Goal: Transaction & Acquisition: Purchase product/service

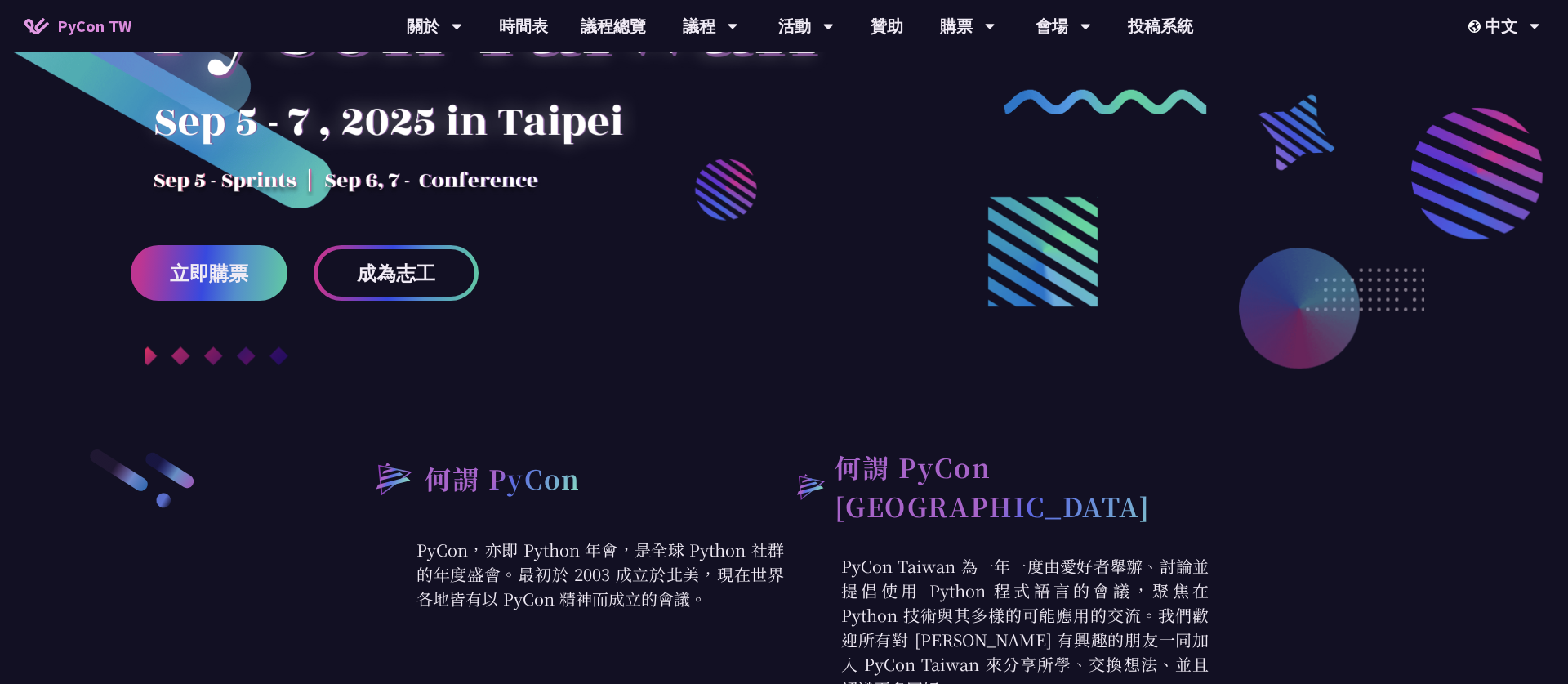
scroll to position [272, 0]
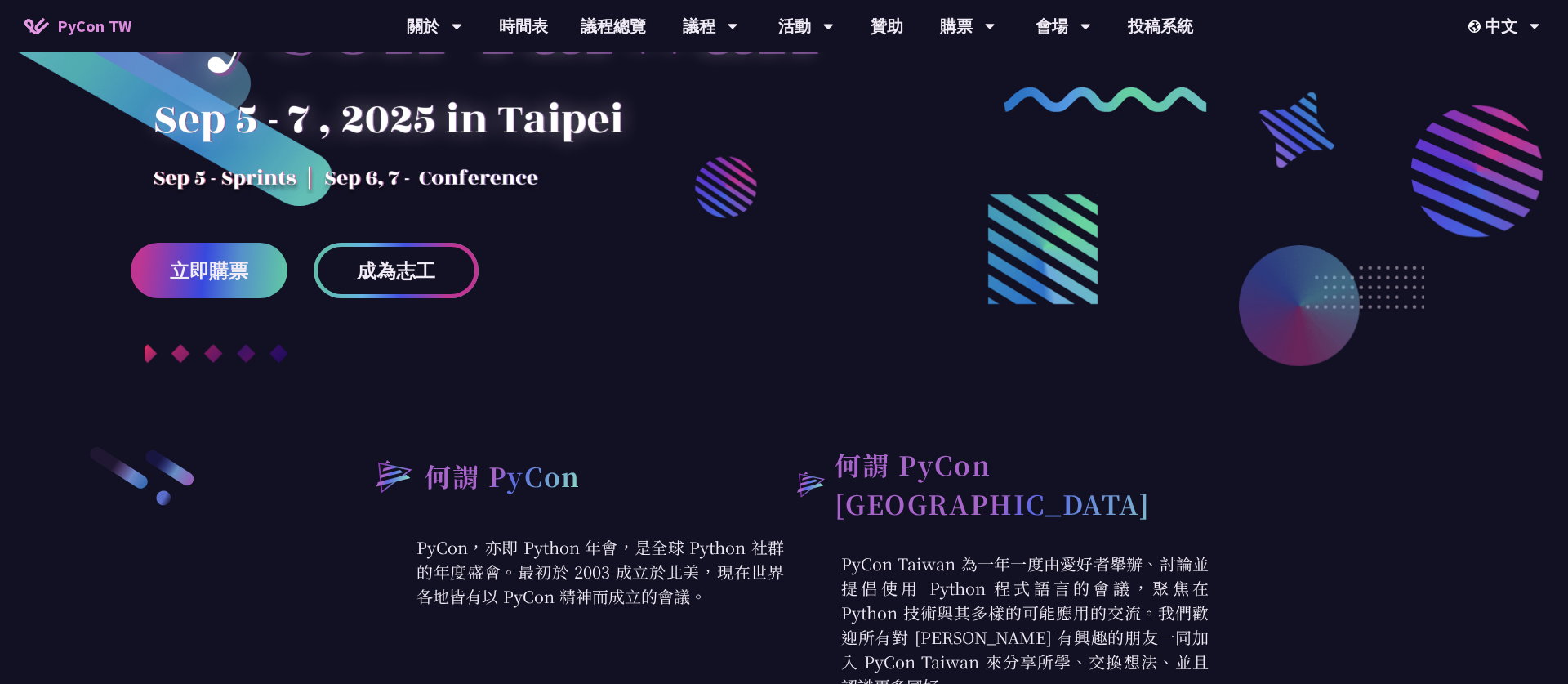
click at [431, 268] on span "成為志工" at bounding box center [396, 270] width 78 height 20
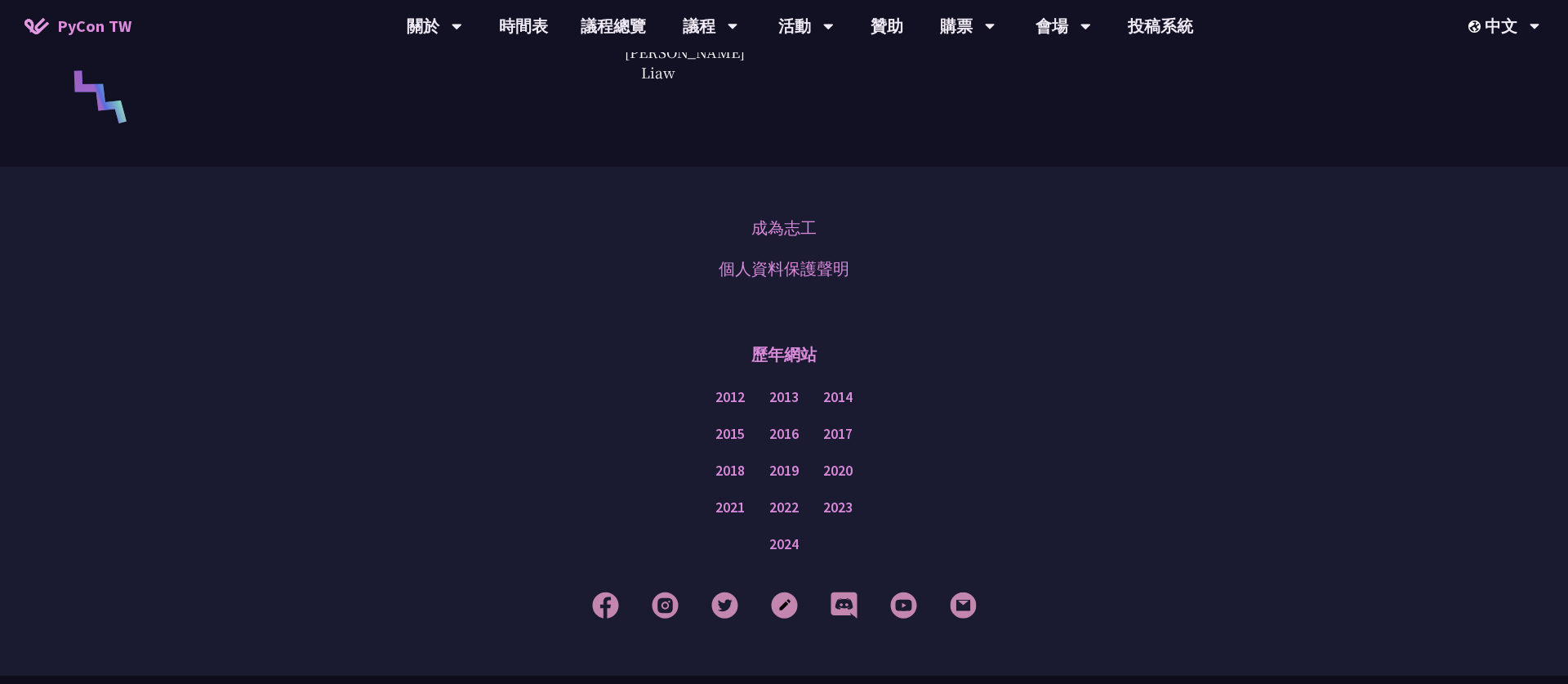
scroll to position [3627, 0]
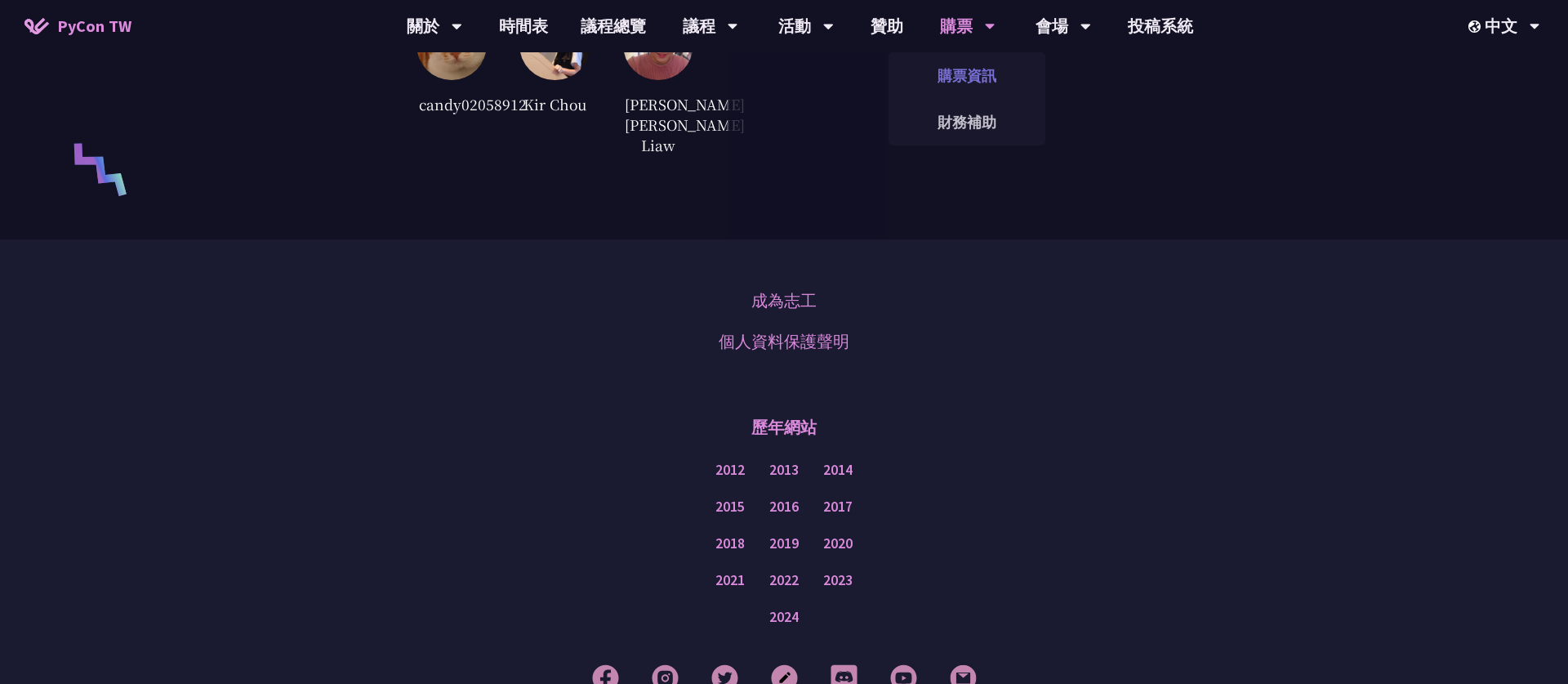
click at [962, 67] on link "購票資訊" at bounding box center [967, 76] width 157 height 39
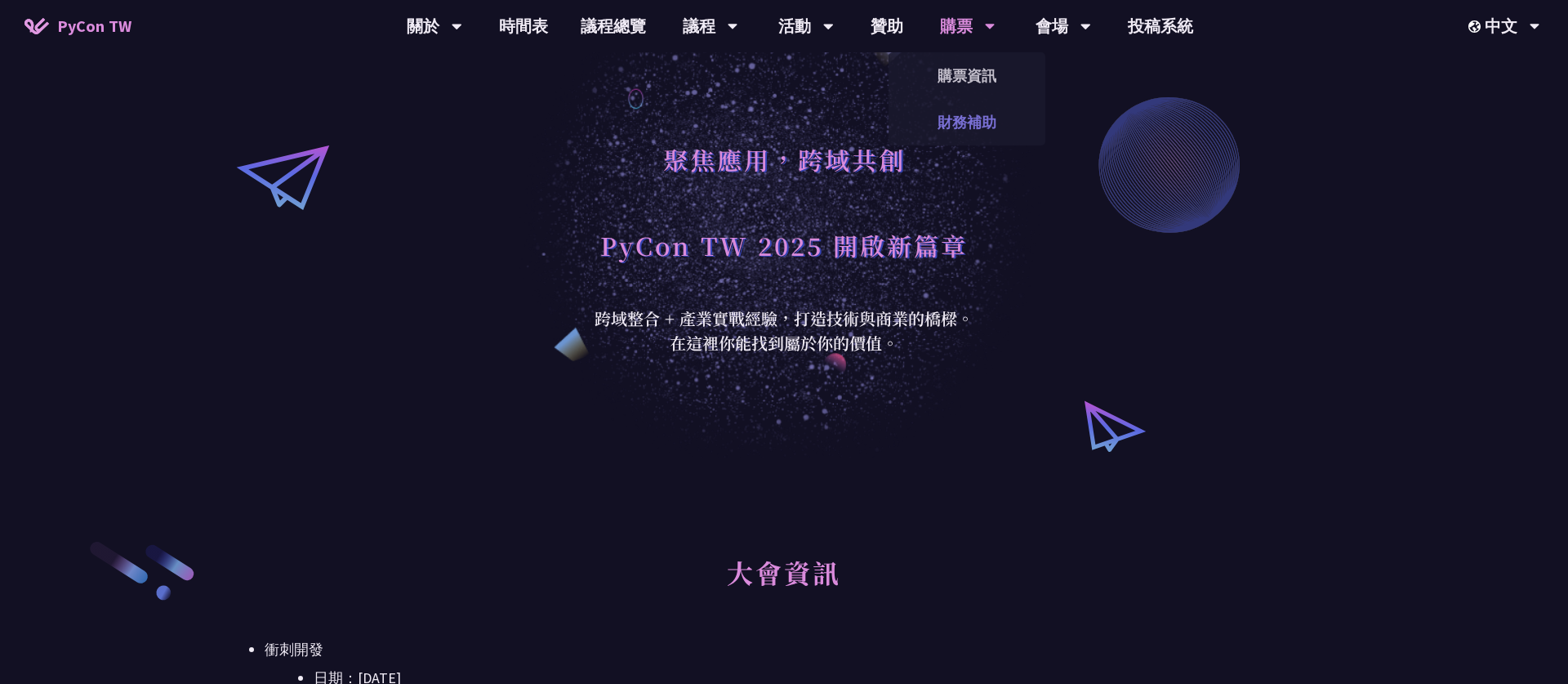
click at [971, 121] on link "財務補助" at bounding box center [967, 122] width 157 height 39
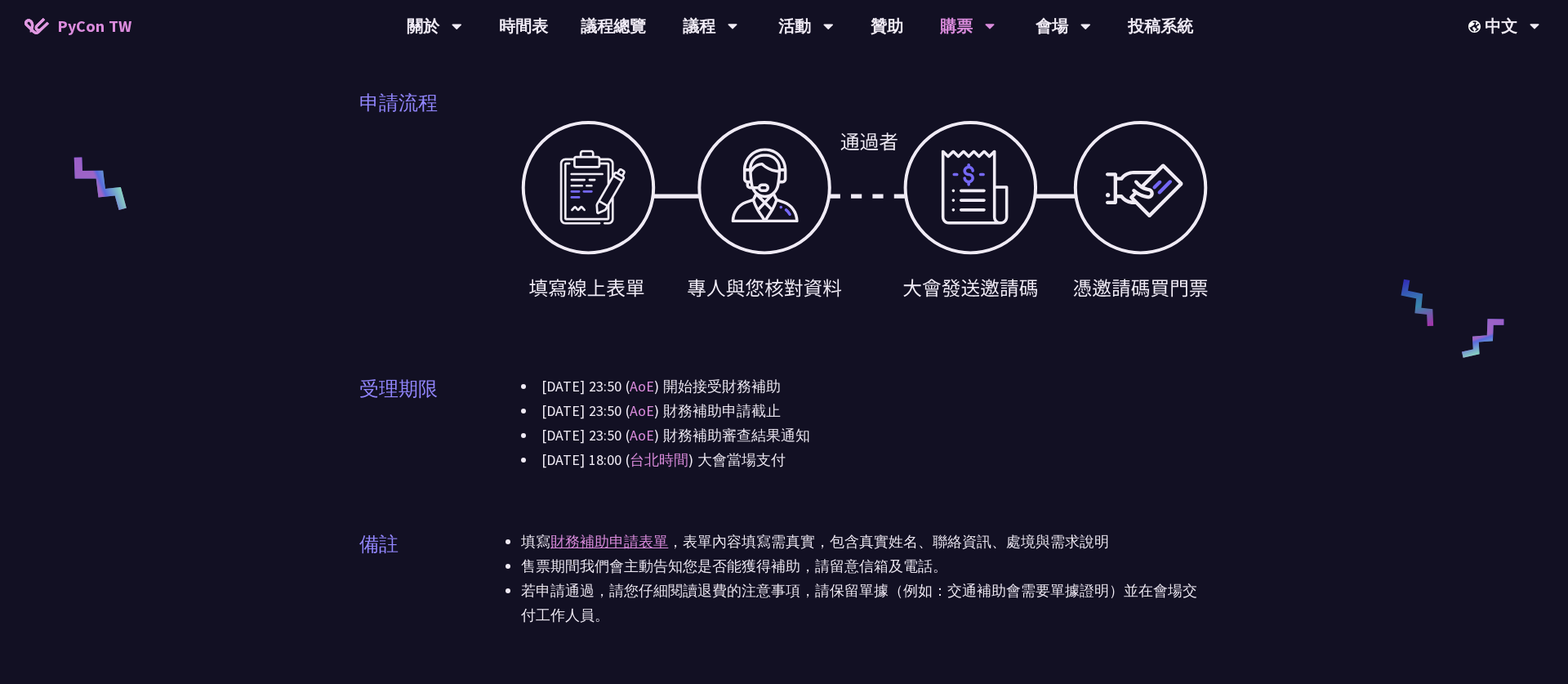
scroll to position [719, 0]
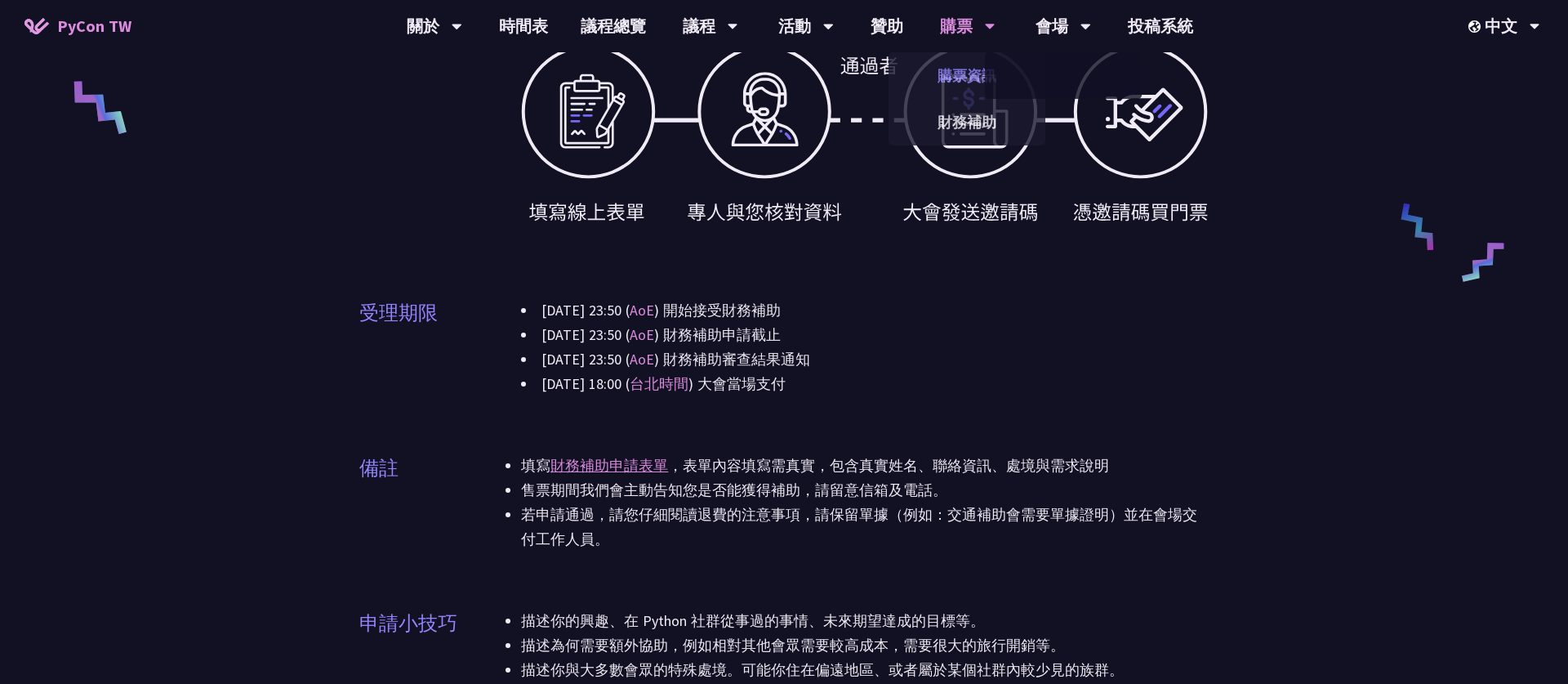
click at [981, 74] on link "購票資訊" at bounding box center [967, 76] width 157 height 39
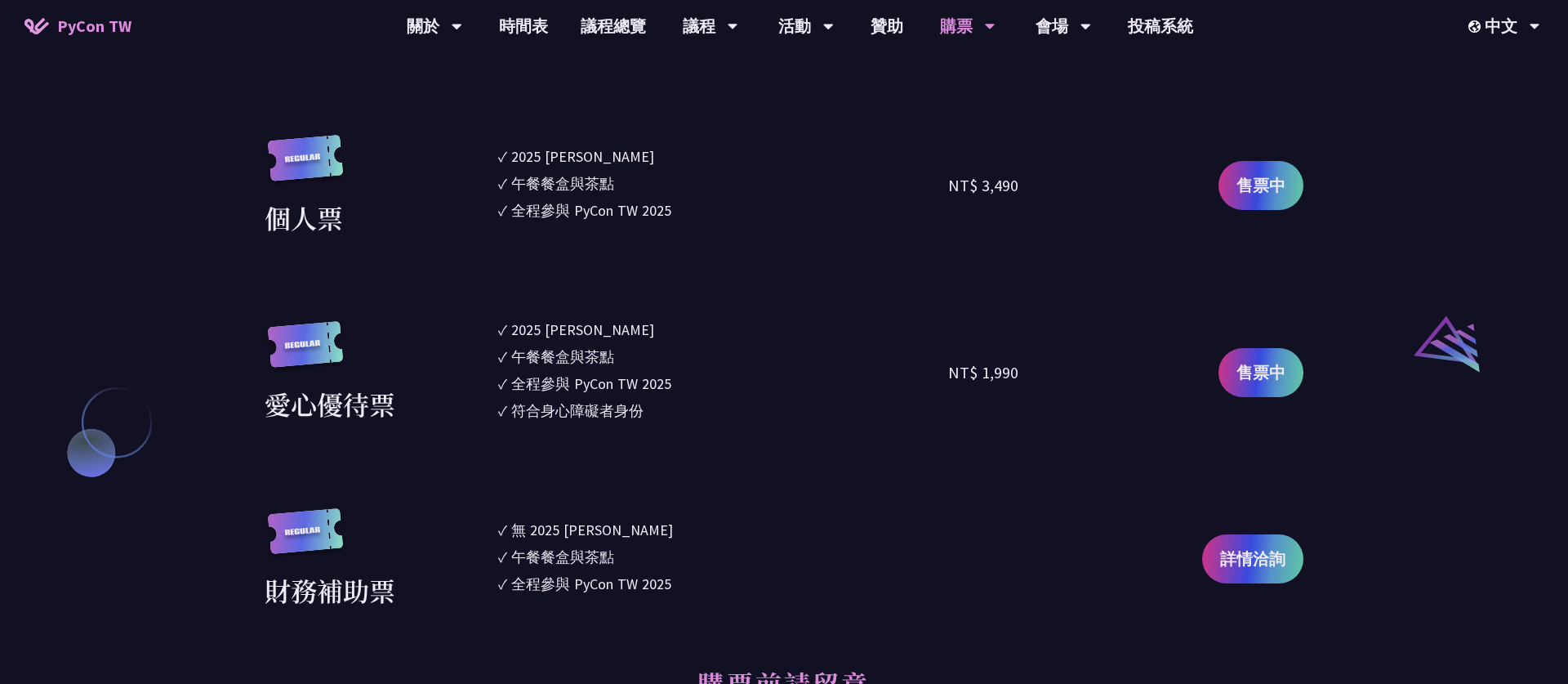
scroll to position [1503, 0]
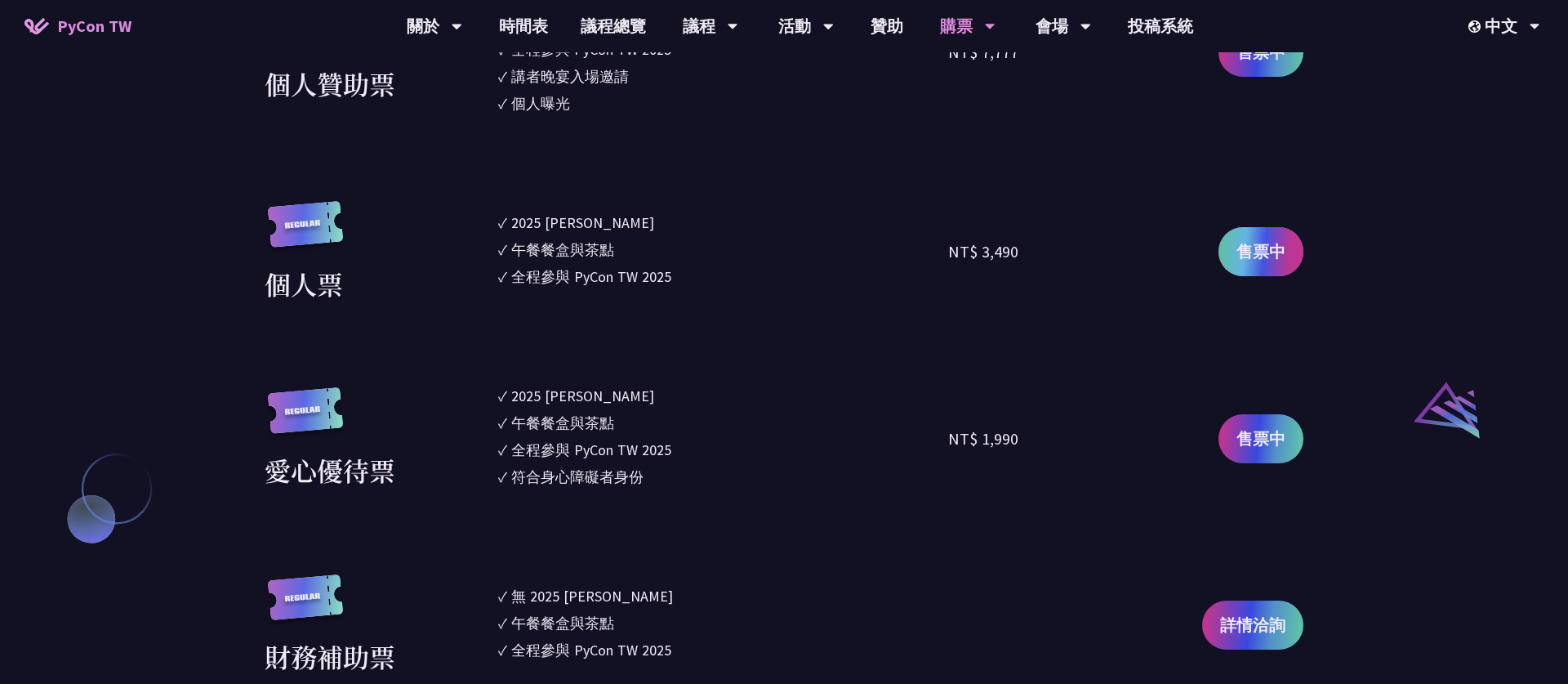
click at [1266, 251] on span "售票中" at bounding box center [1261, 252] width 49 height 25
